Goal: Book appointment/travel/reservation

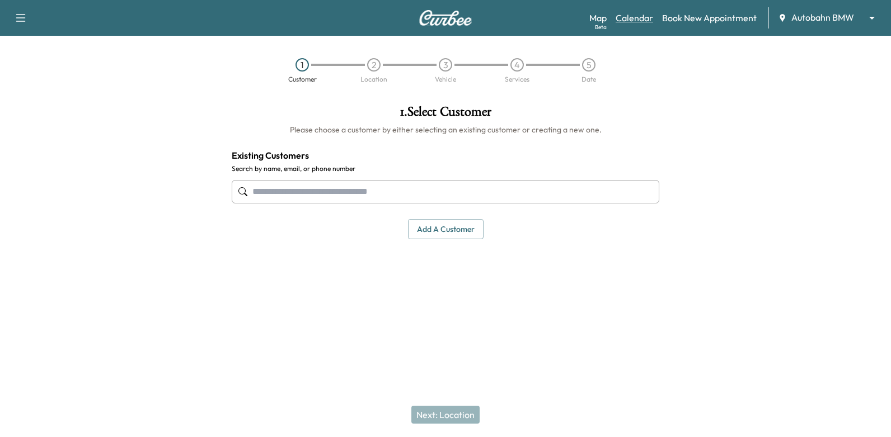
click at [641, 16] on link "Calendar" at bounding box center [633, 17] width 37 height 13
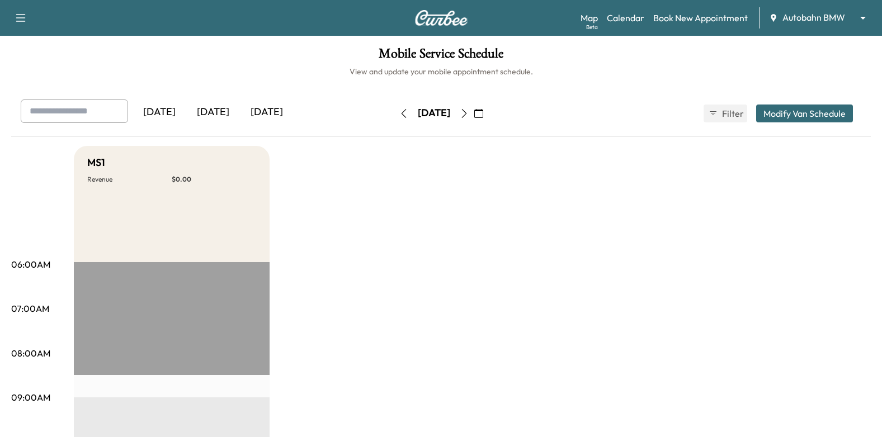
click at [483, 112] on icon "button" at bounding box center [478, 113] width 9 height 9
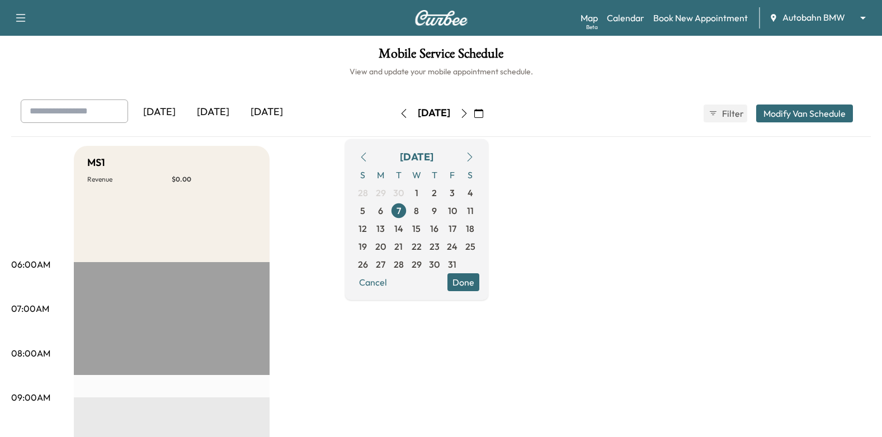
click at [385, 225] on span "13" at bounding box center [381, 228] width 8 height 13
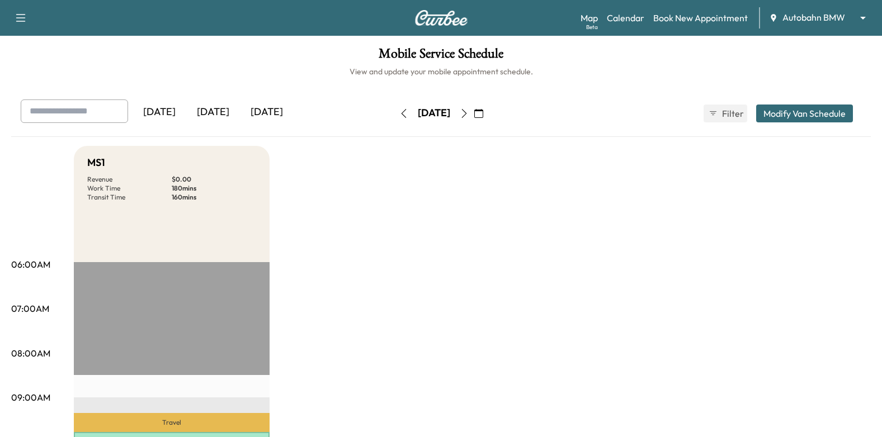
click at [467, 110] on icon "button" at bounding box center [464, 113] width 5 height 9
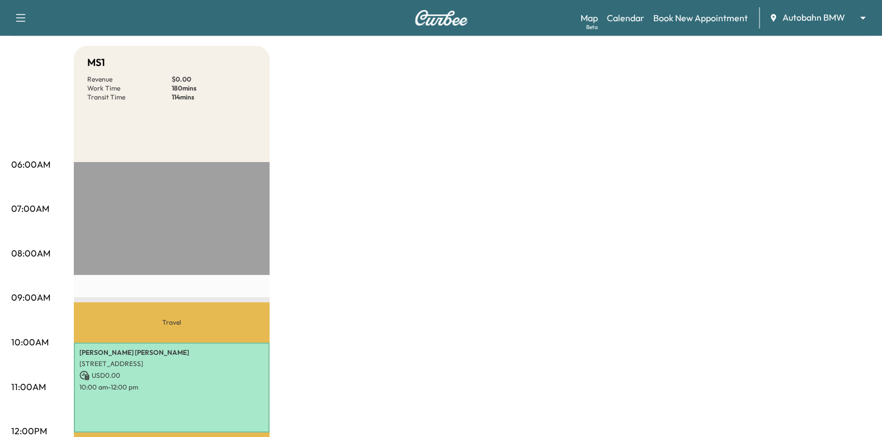
scroll to position [56, 0]
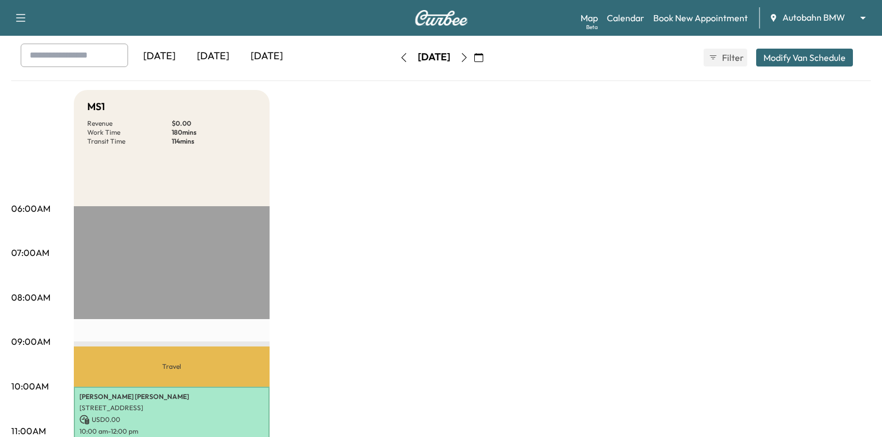
click at [474, 62] on button "button" at bounding box center [464, 58] width 19 height 18
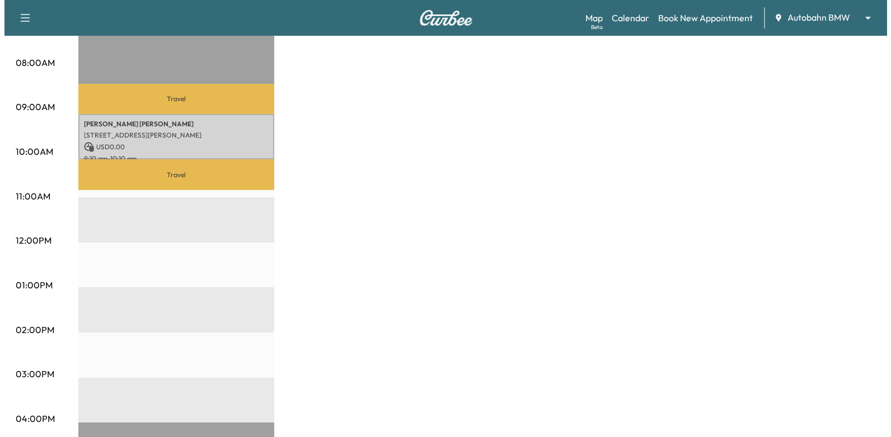
scroll to position [224, 0]
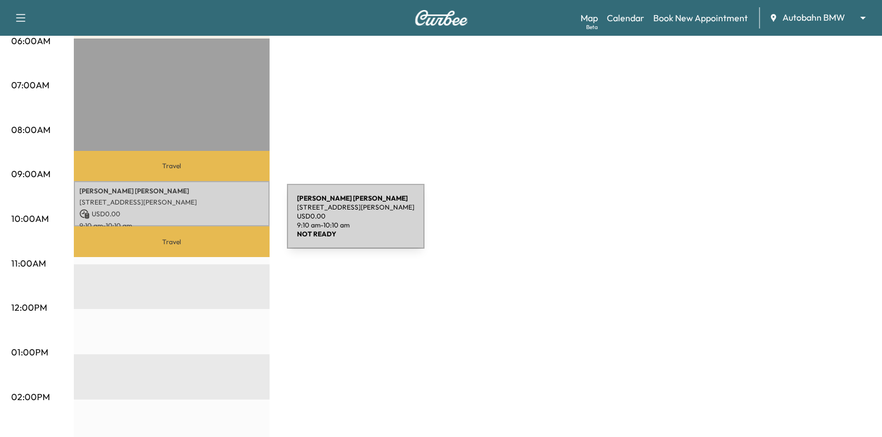
click at [203, 223] on p "9:10 am - 10:10 am" at bounding box center [171, 226] width 185 height 9
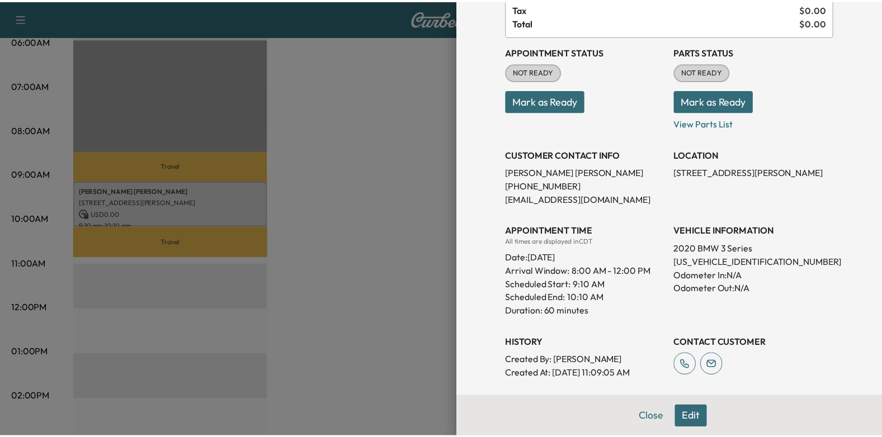
scroll to position [0, 0]
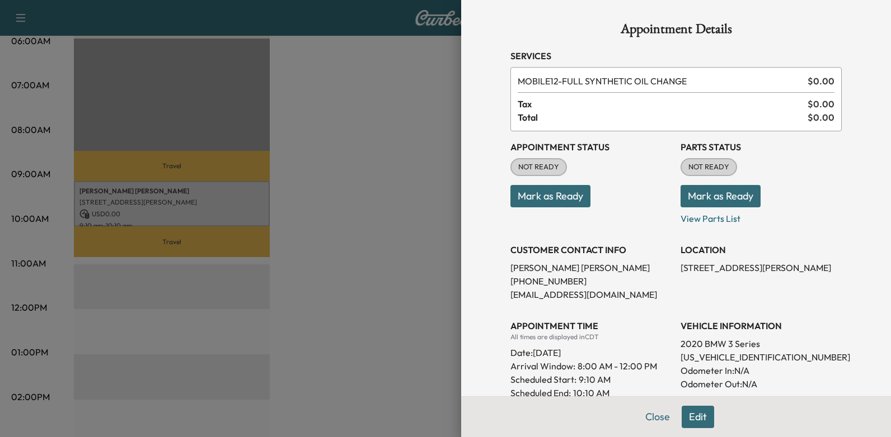
click at [405, 272] on div at bounding box center [445, 218] width 891 height 437
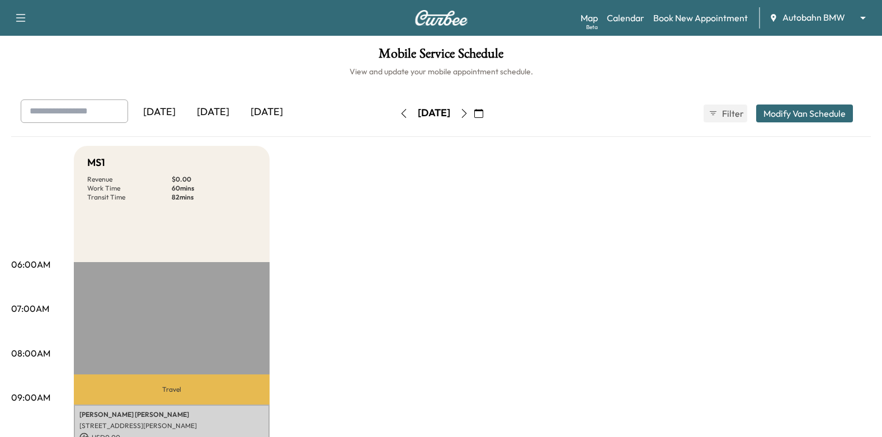
click at [469, 116] on icon "button" at bounding box center [464, 113] width 9 height 9
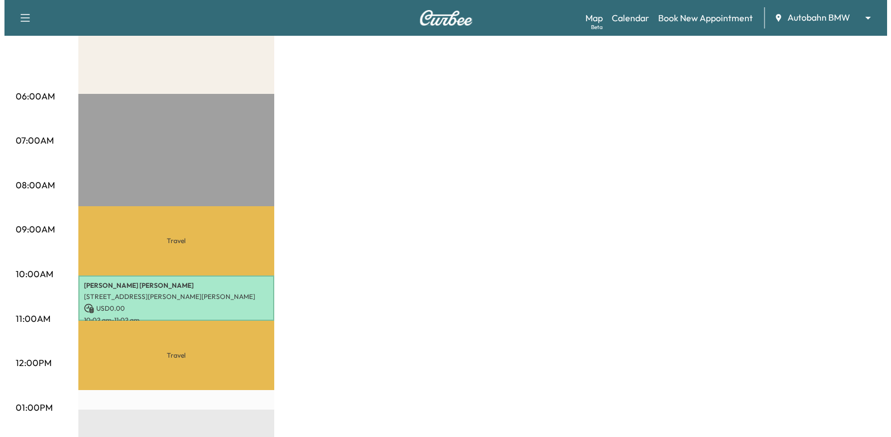
scroll to position [280, 0]
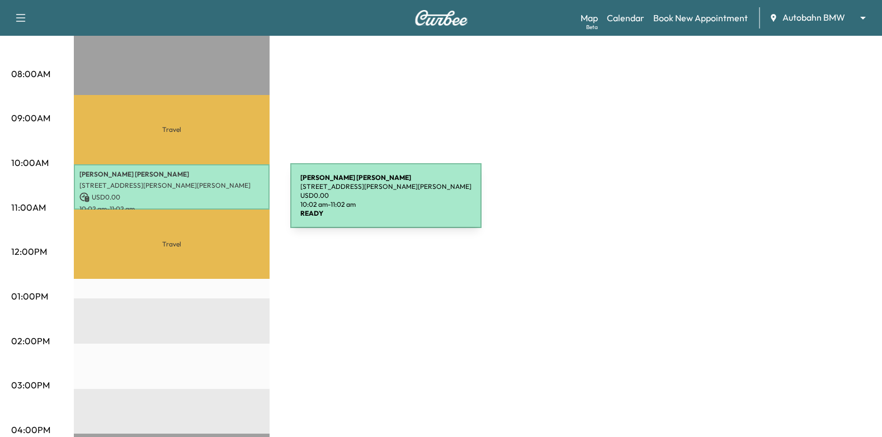
click at [206, 202] on div "[PERSON_NAME] [STREET_ADDRESS][PERSON_NAME][PERSON_NAME] USD 0.00 10:02 am - 11…" at bounding box center [172, 186] width 196 height 45
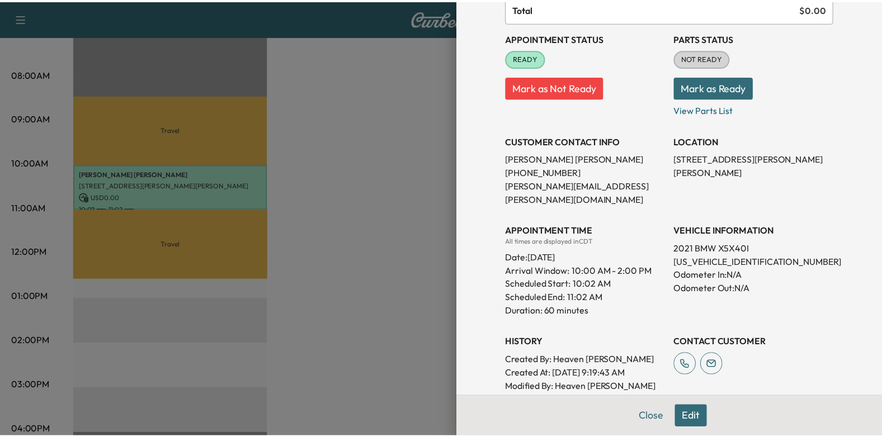
scroll to position [1, 0]
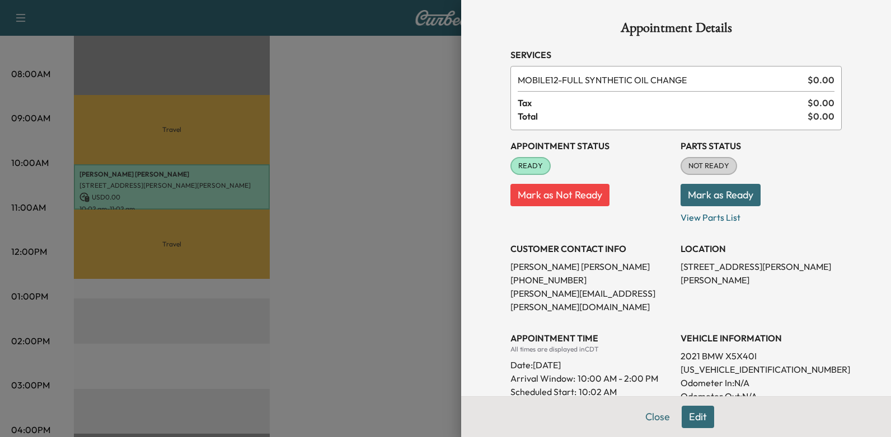
click at [365, 280] on div at bounding box center [445, 218] width 891 height 437
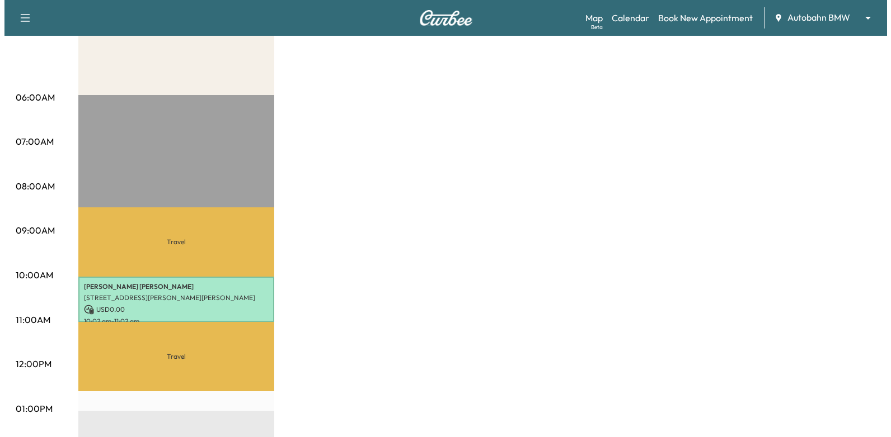
scroll to position [0, 0]
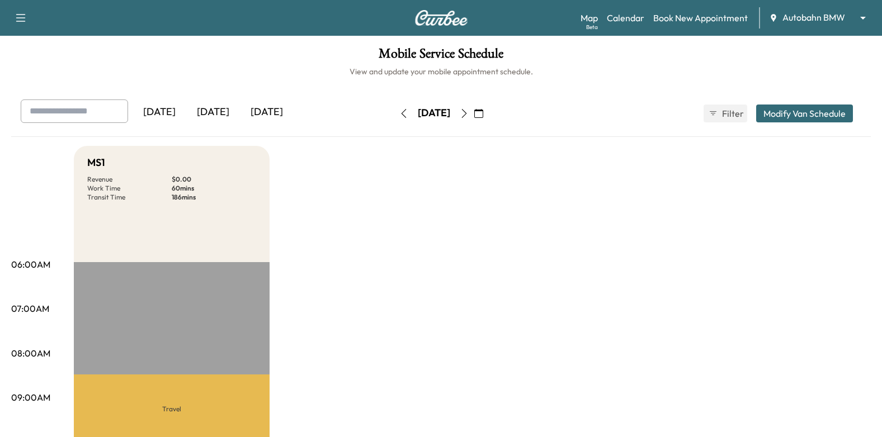
click at [469, 109] on icon "button" at bounding box center [464, 113] width 9 height 9
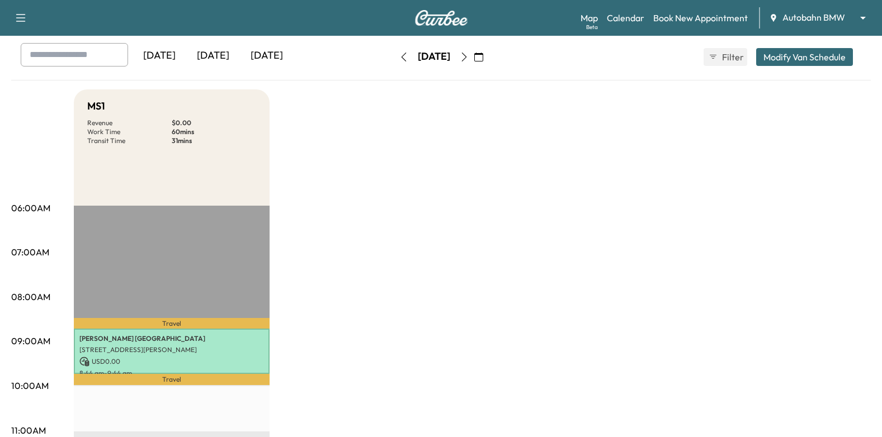
scroll to position [56, 0]
click at [399, 60] on icon "button" at bounding box center [403, 57] width 9 height 9
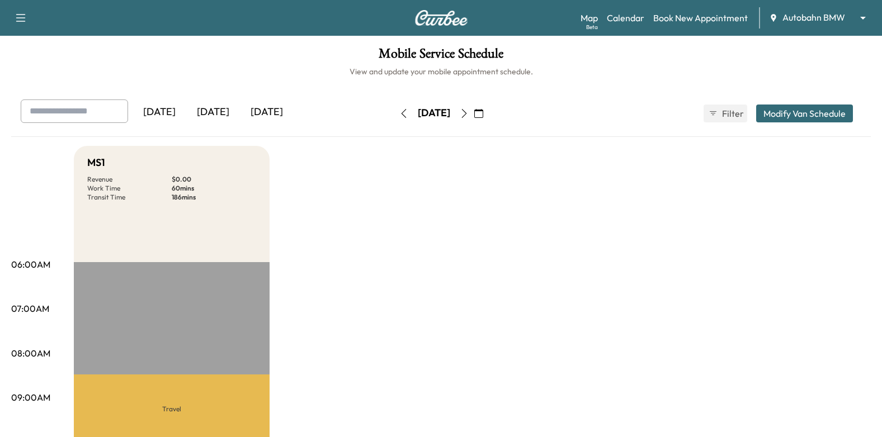
click at [394, 111] on button "button" at bounding box center [403, 114] width 19 height 18
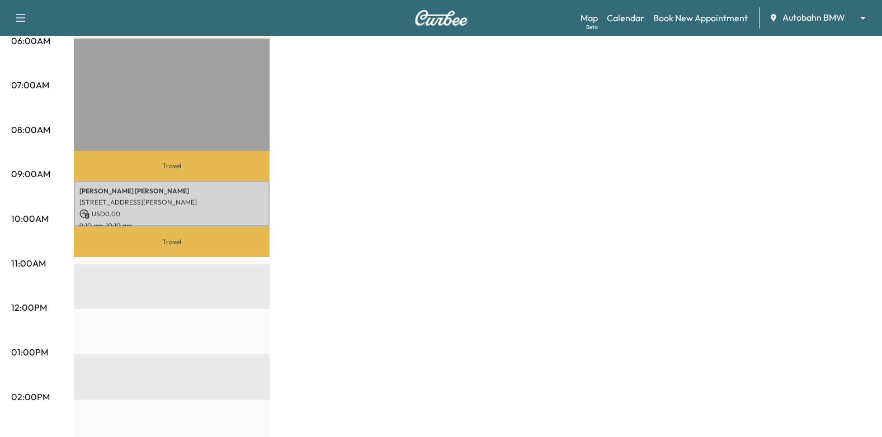
scroll to position [56, 0]
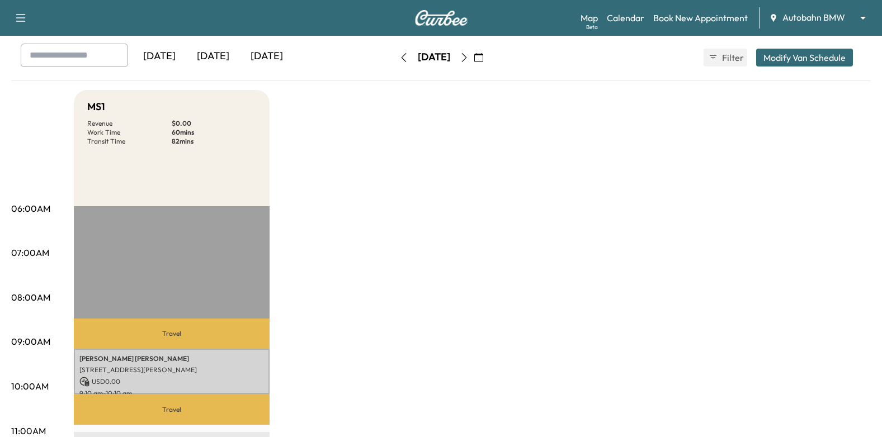
click at [401, 59] on icon "button" at bounding box center [403, 57] width 5 height 9
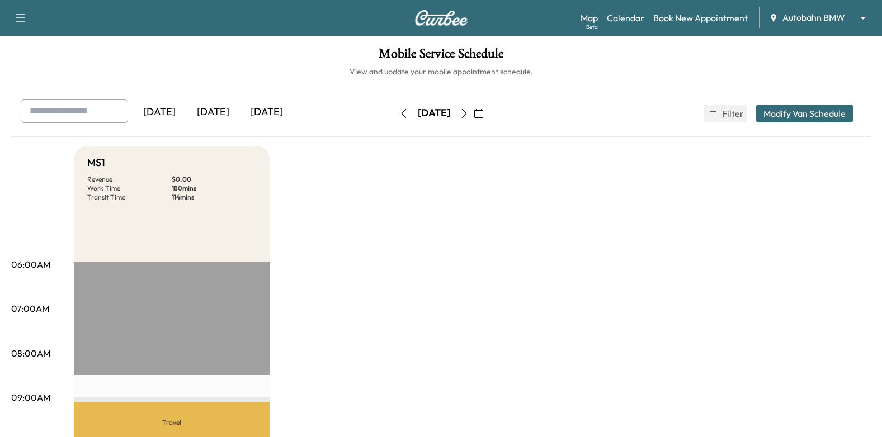
click at [474, 111] on button "button" at bounding box center [464, 114] width 19 height 18
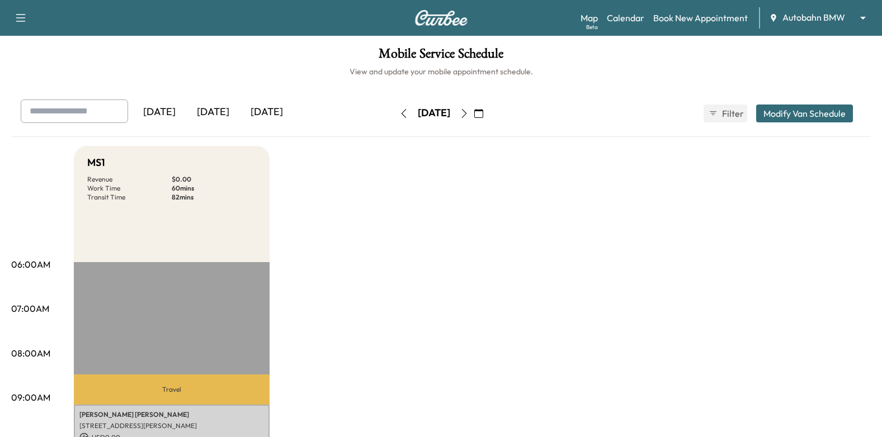
click at [469, 117] on icon "button" at bounding box center [464, 113] width 9 height 9
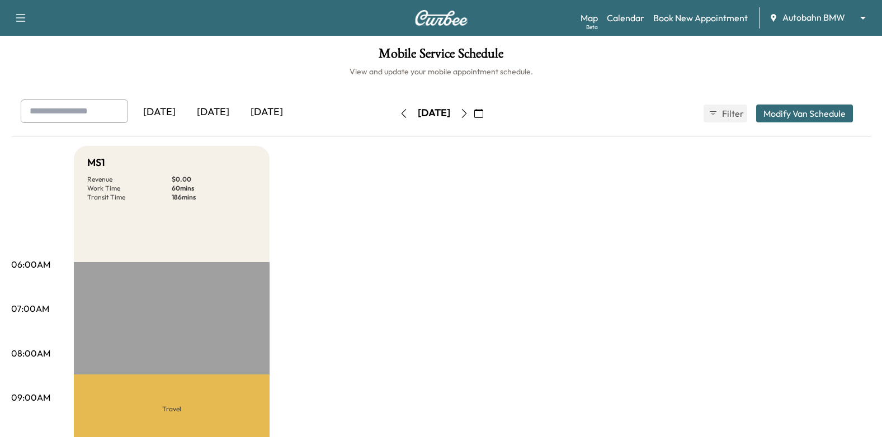
click at [469, 109] on icon "button" at bounding box center [464, 113] width 9 height 9
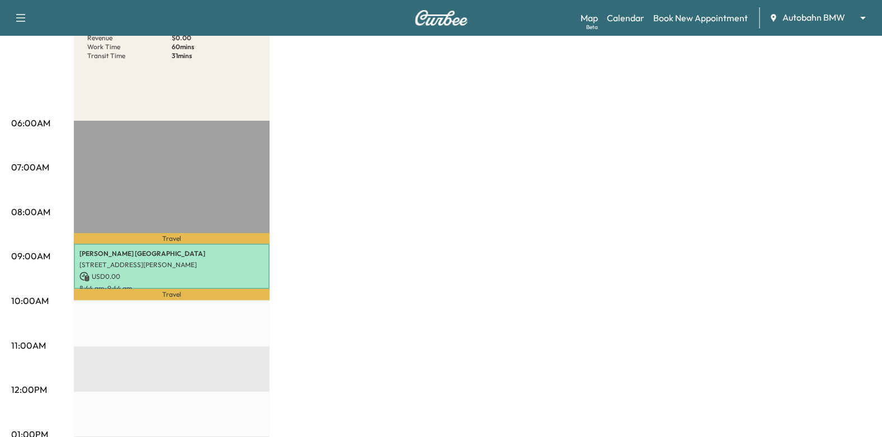
scroll to position [56, 0]
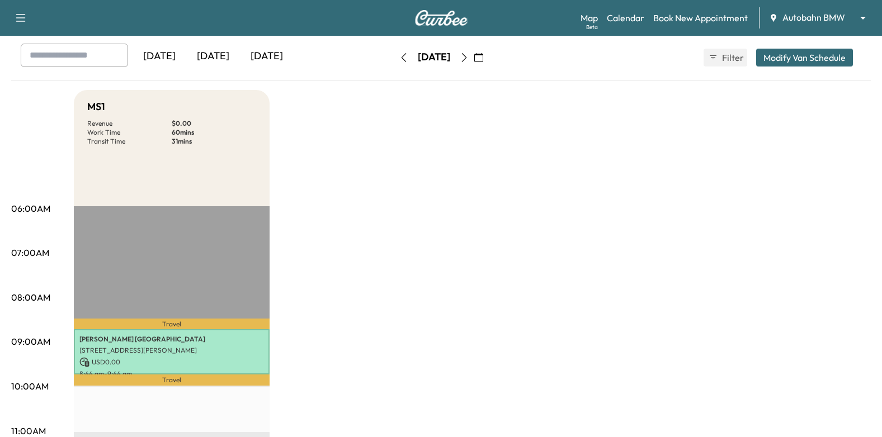
click at [488, 65] on button "button" at bounding box center [478, 58] width 19 height 18
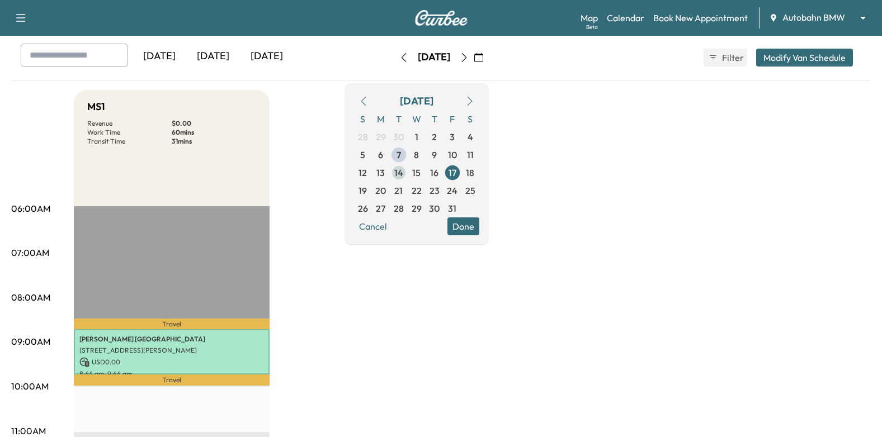
click at [403, 176] on span "14" at bounding box center [398, 172] width 9 height 13
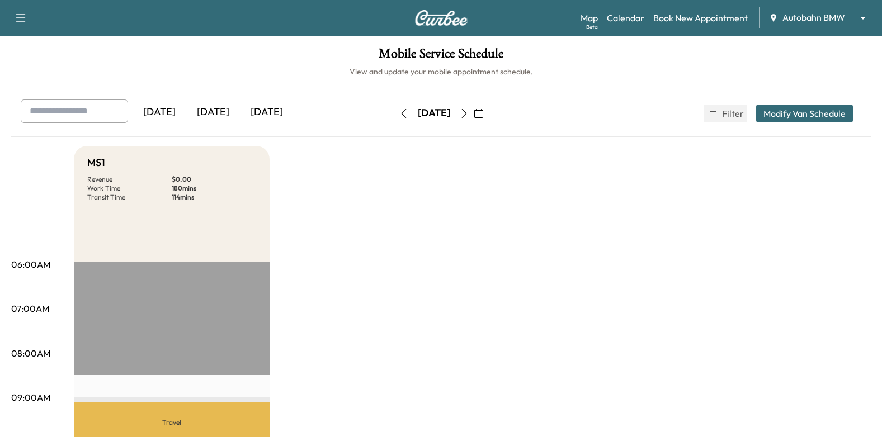
click at [469, 109] on icon "button" at bounding box center [464, 113] width 9 height 9
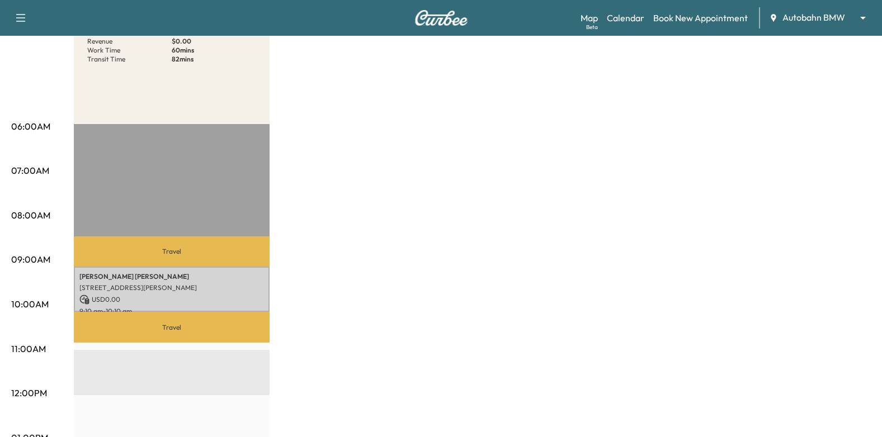
scroll to position [56, 0]
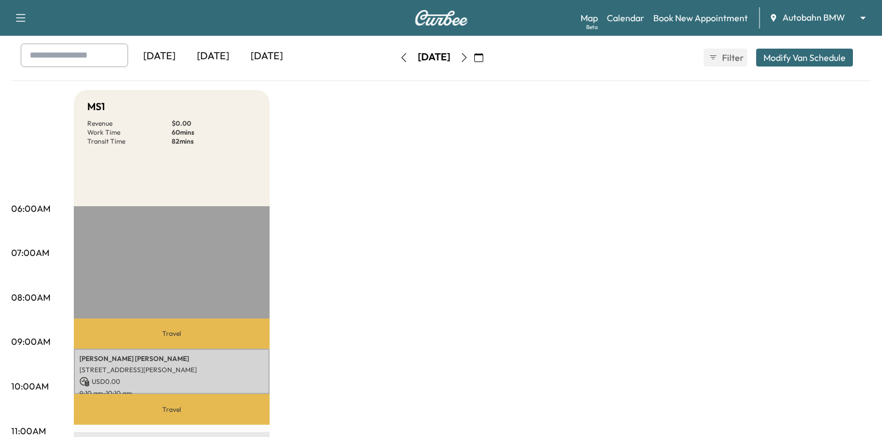
click at [469, 60] on icon "button" at bounding box center [464, 57] width 9 height 9
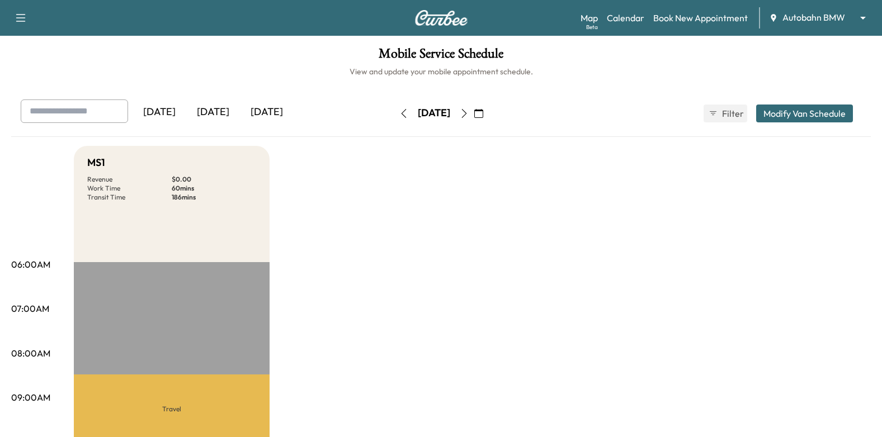
click at [469, 116] on icon "button" at bounding box center [464, 113] width 9 height 9
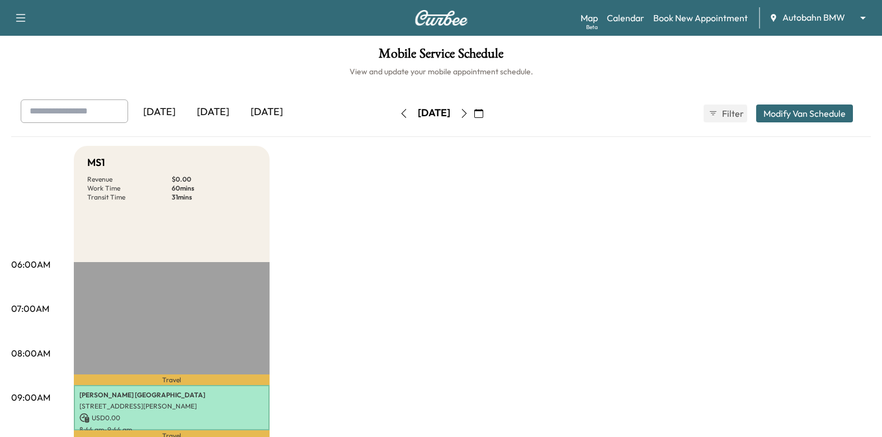
click at [483, 110] on icon "button" at bounding box center [478, 113] width 9 height 9
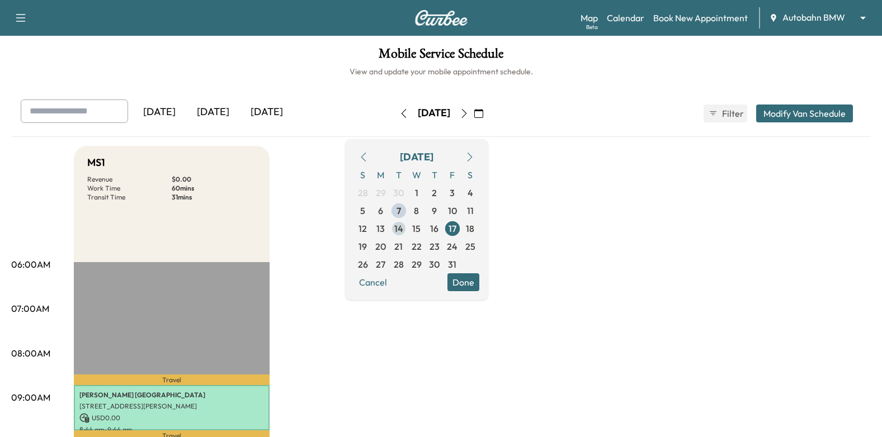
click at [403, 228] on span "14" at bounding box center [398, 228] width 9 height 13
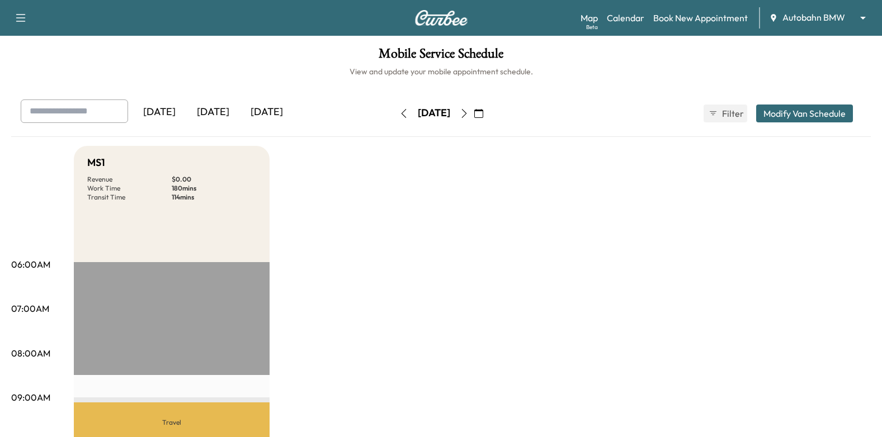
click at [469, 111] on icon "button" at bounding box center [464, 113] width 9 height 9
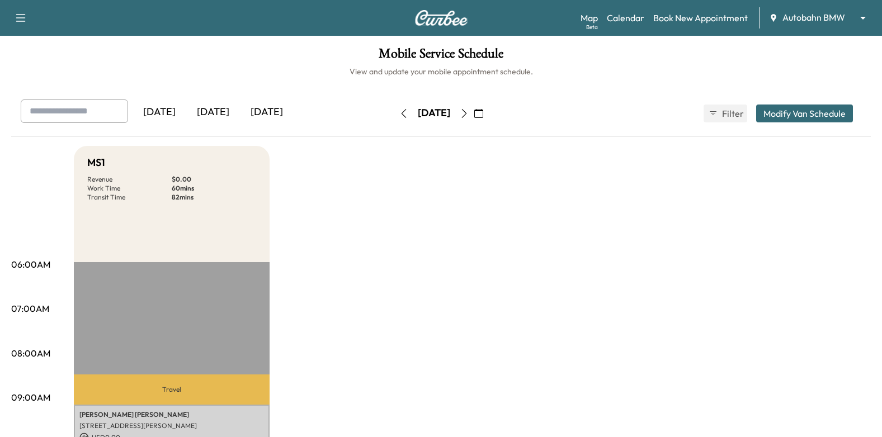
click at [662, 25] on div "Map Beta Calendar Book New Appointment Autobahn BMW ******** ​" at bounding box center [727, 17] width 293 height 21
